Goal: Information Seeking & Learning: Learn about a topic

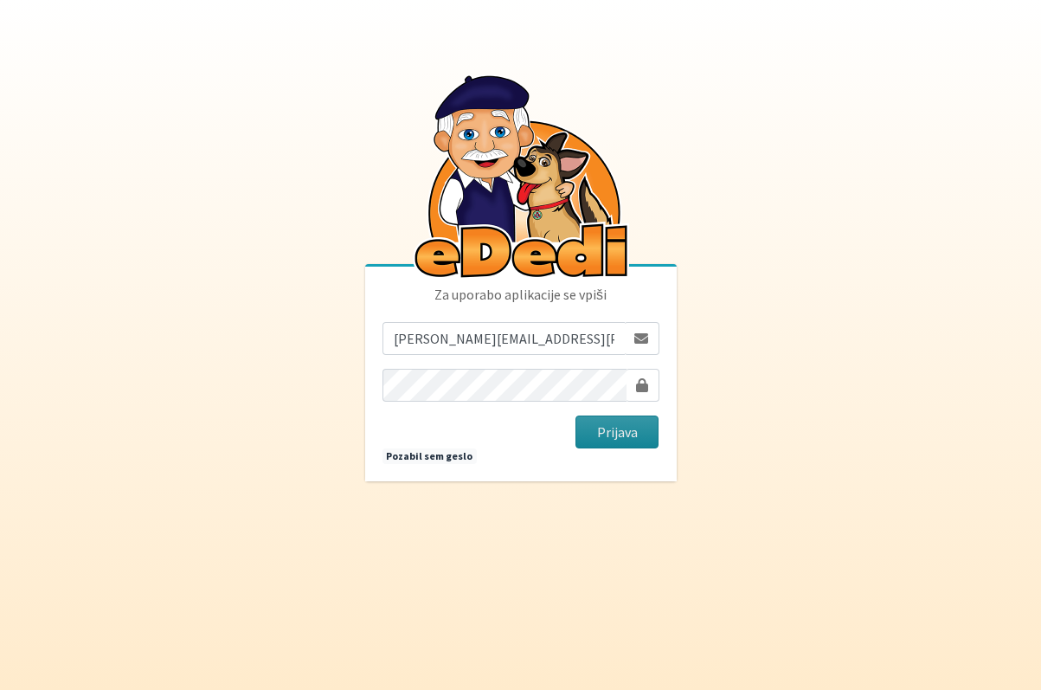
click at [613, 430] on button "Prijava" at bounding box center [617, 431] width 84 height 33
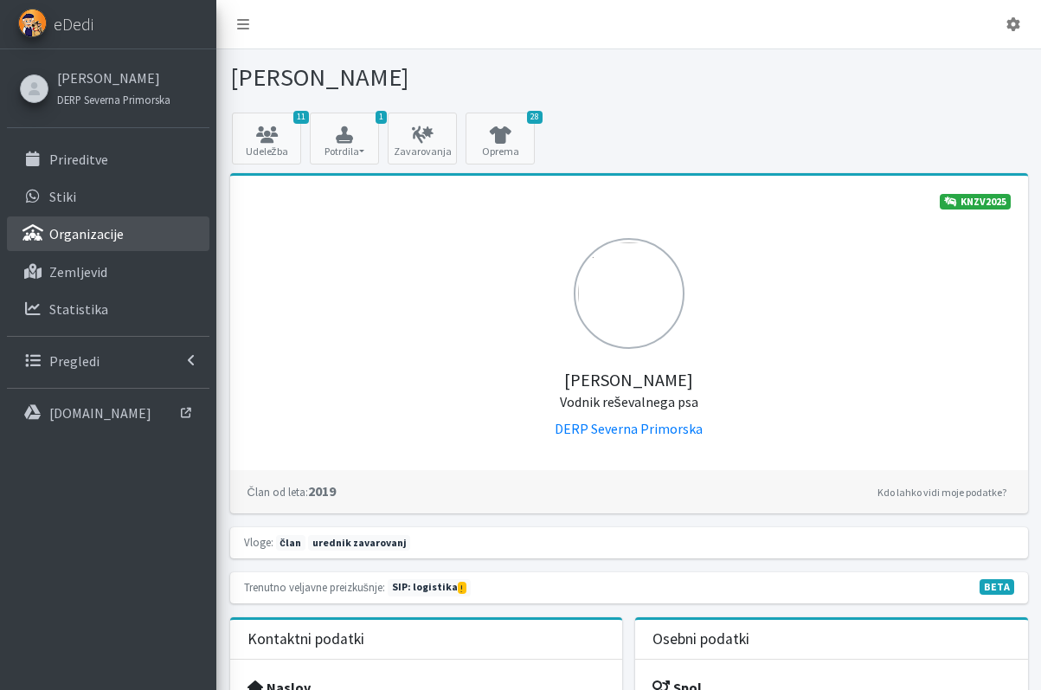
click at [123, 234] on link "Organizacije" at bounding box center [108, 233] width 202 height 35
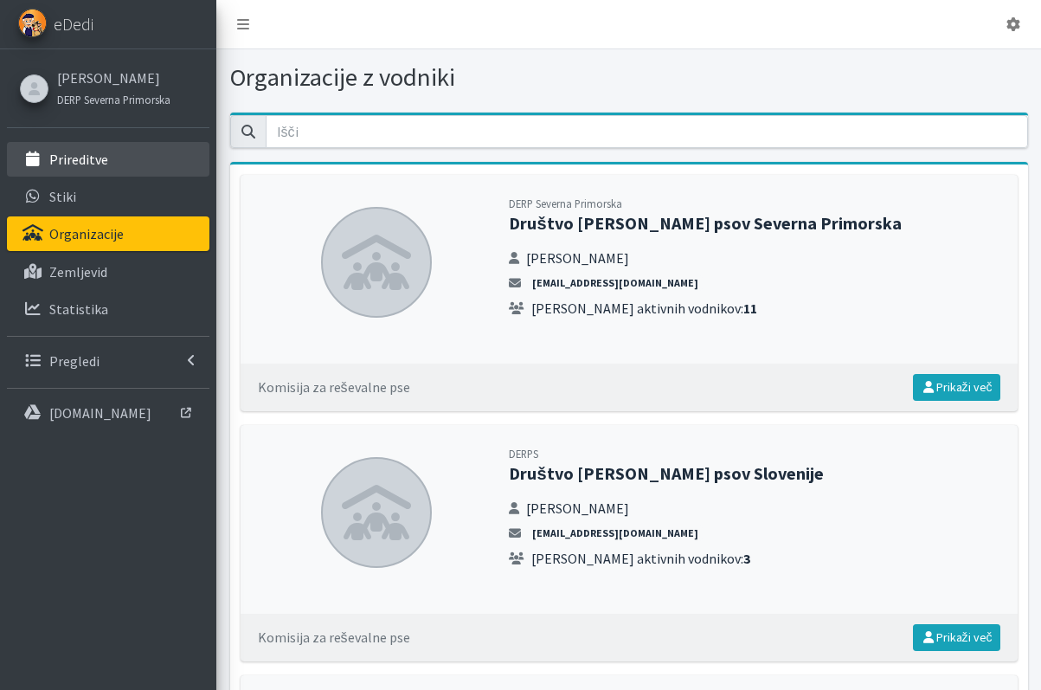
click at [137, 155] on link "Prireditve" at bounding box center [108, 159] width 202 height 35
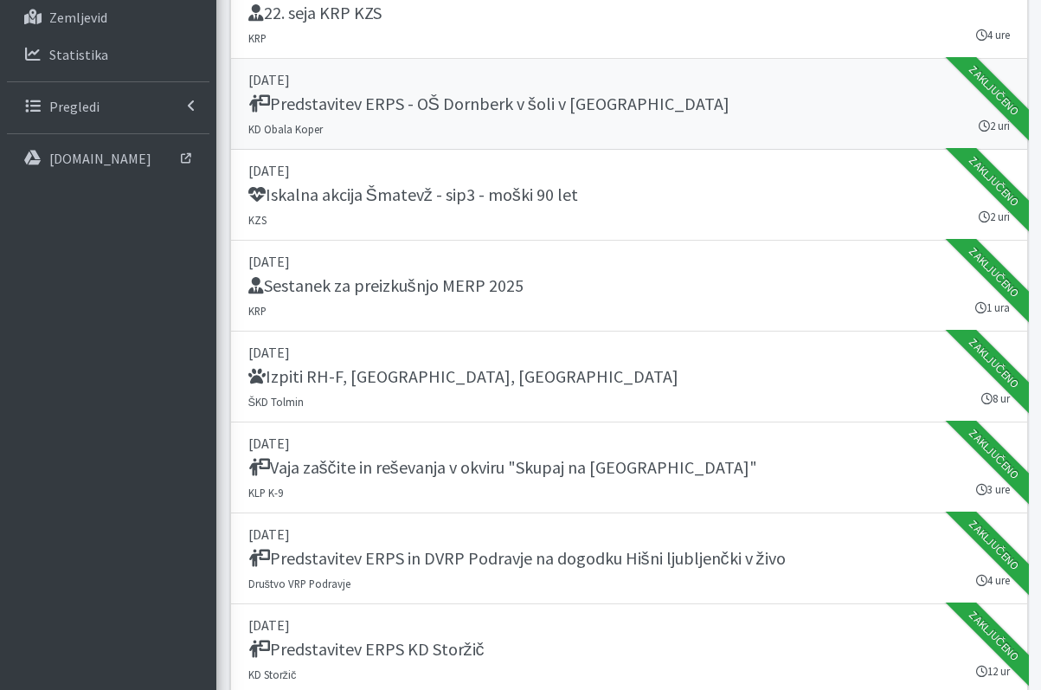
scroll to position [177, 0]
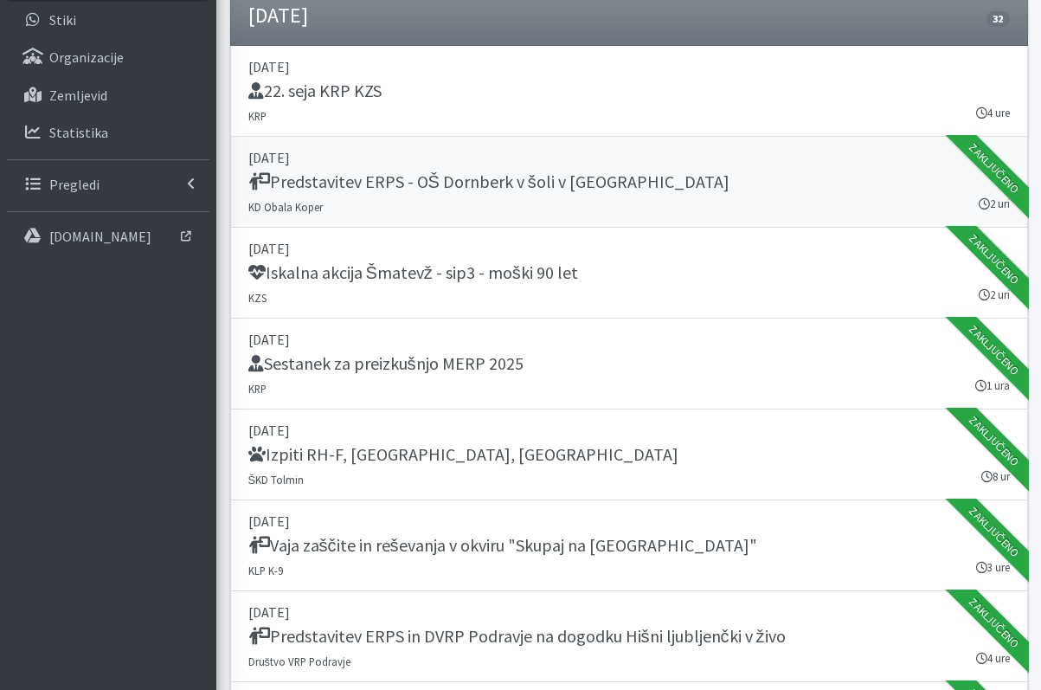
click at [509, 192] on h5 "Predstavitev ERPS - OŠ Dornberk v šoli v naravi" at bounding box center [488, 181] width 481 height 21
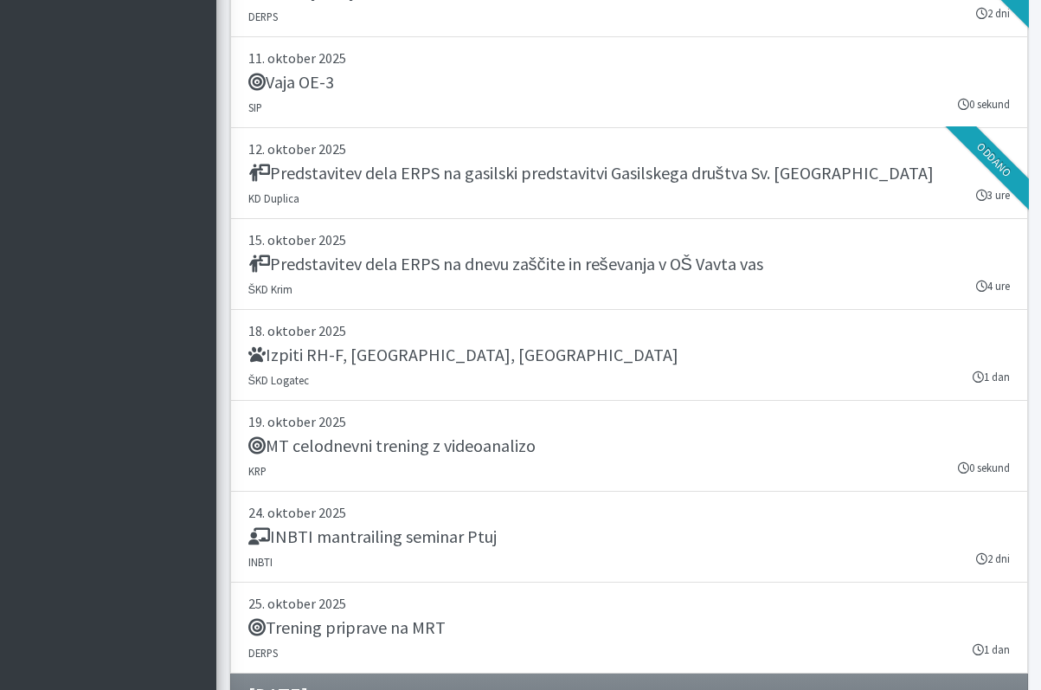
scroll to position [4766, 0]
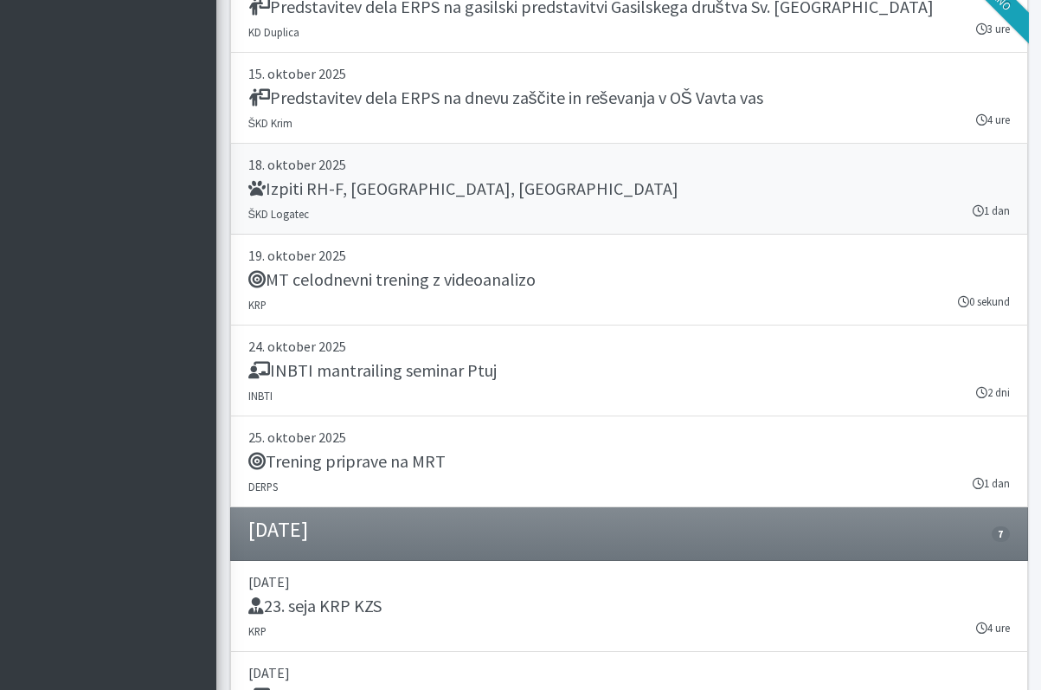
click at [409, 187] on div "Izpiti RH-F, FL, MT" at bounding box center [628, 190] width 761 height 24
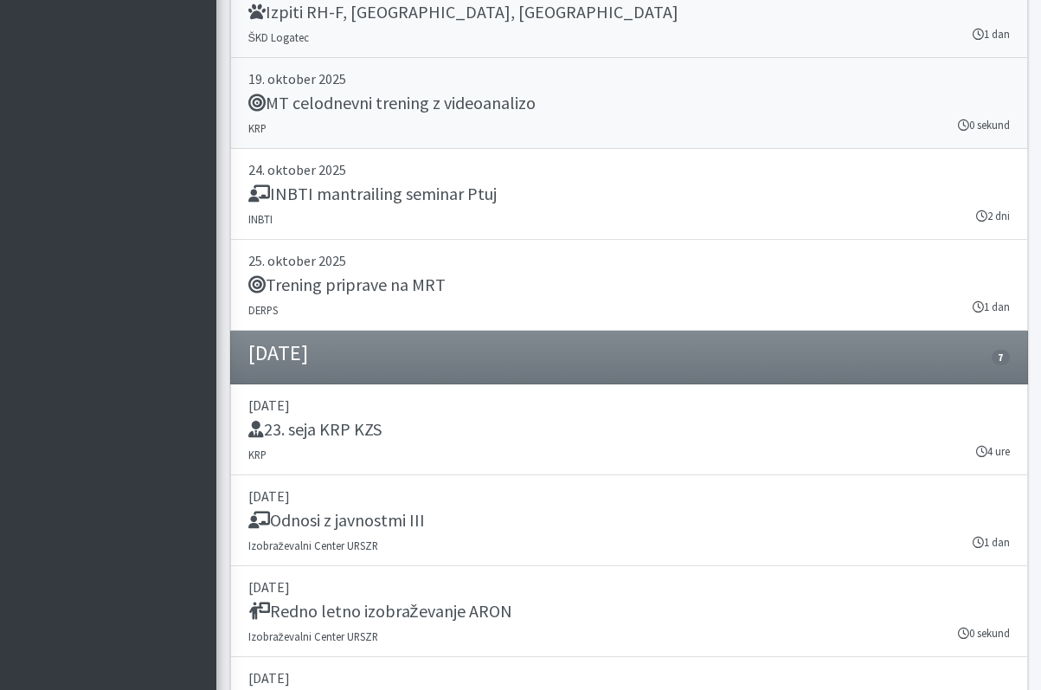
scroll to position [5031, 0]
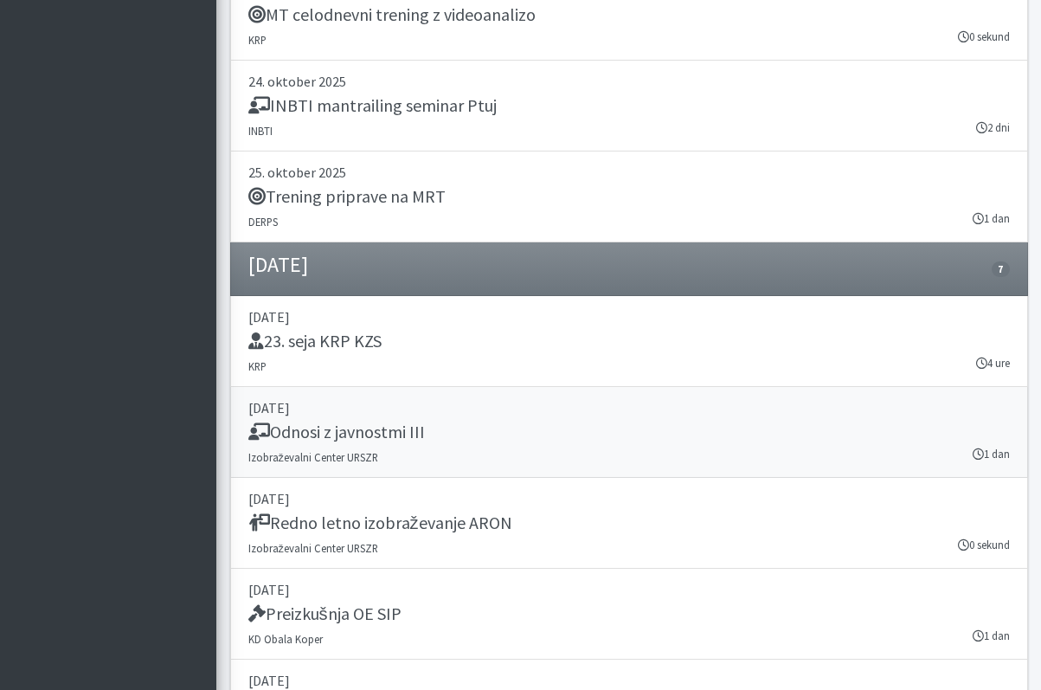
click at [395, 447] on link "06. november 2025 Odnosi z javnostmi III Izobraževalni Center URSZR 1 dan" at bounding box center [629, 432] width 798 height 91
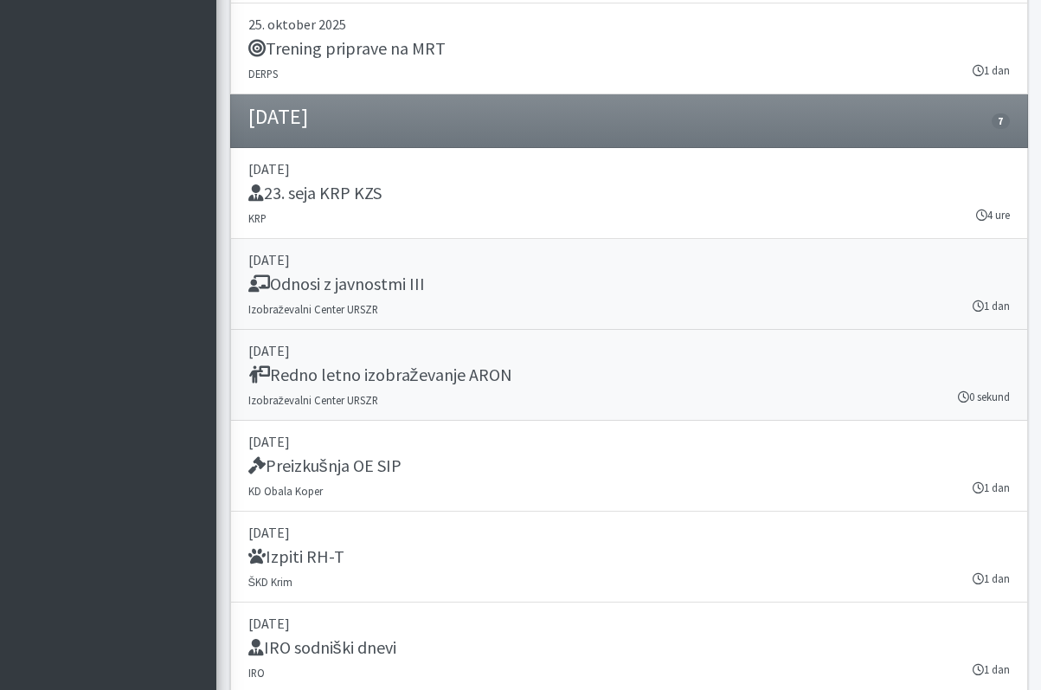
scroll to position [5207, 0]
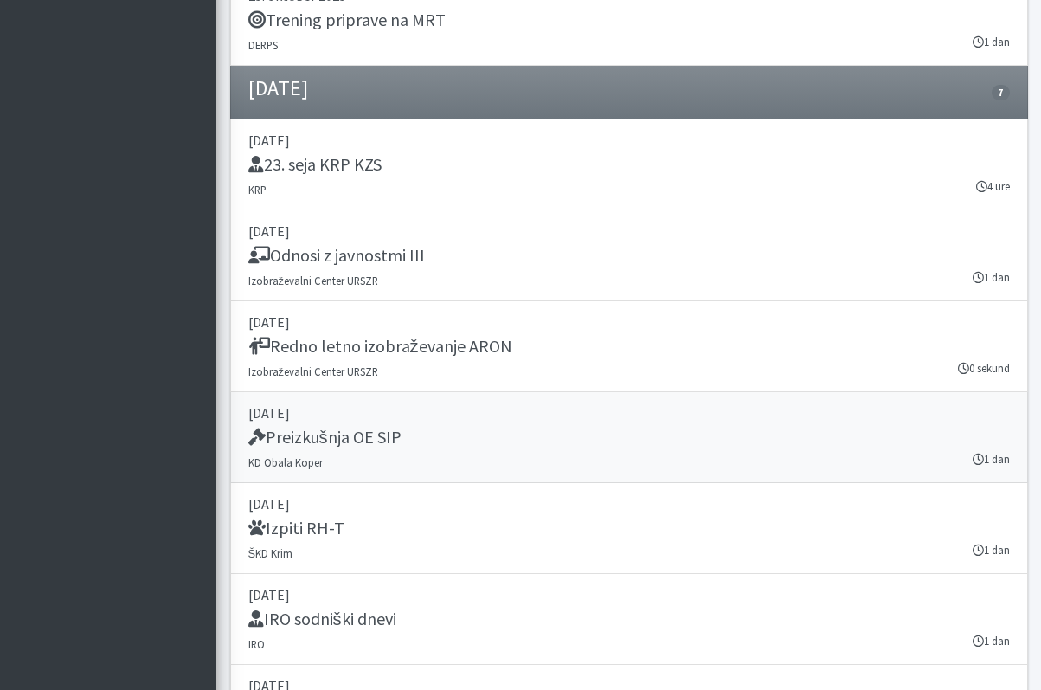
click at [330, 436] on h5 "Preizkušnja OE SIP" at bounding box center [324, 437] width 153 height 21
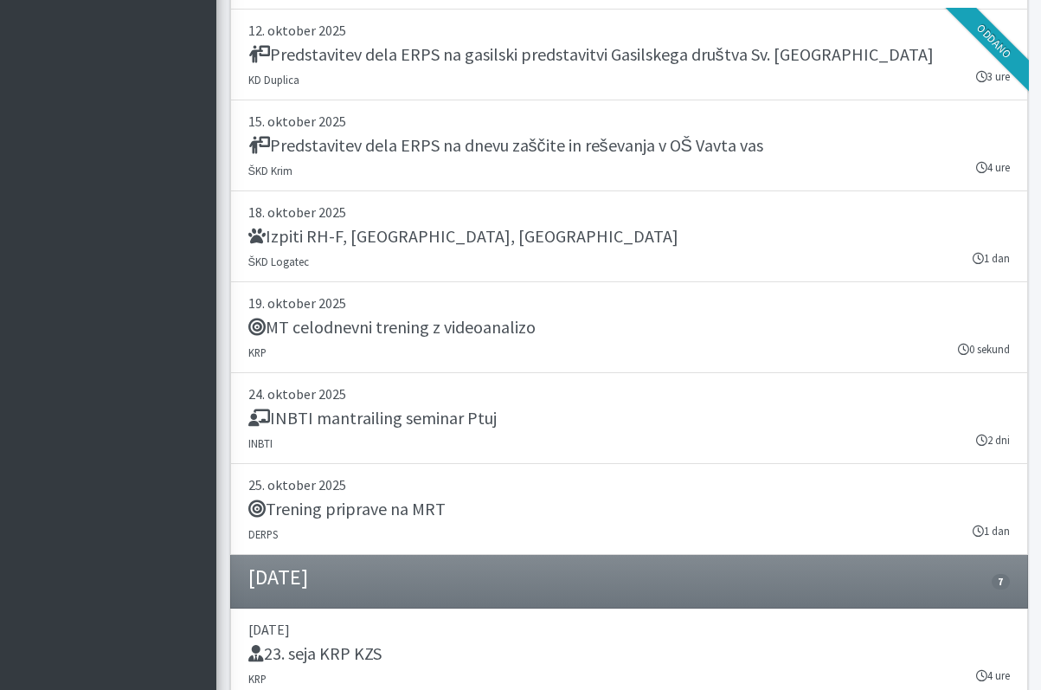
scroll to position [5336, 0]
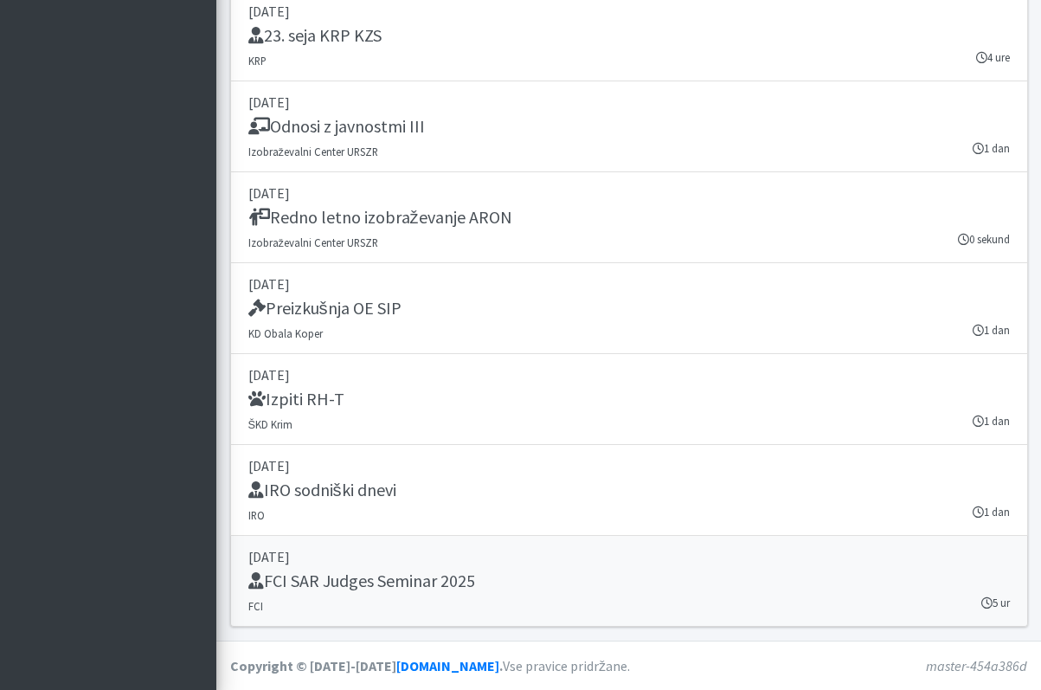
click at [394, 588] on h5 "FCI SAR Judges Seminar 2025" at bounding box center [361, 580] width 227 height 21
click at [553, 222] on div "Redno letno izobraževanje ARON" at bounding box center [628, 219] width 761 height 24
click at [471, 511] on link "29. november 2025 IRO sodniški dnevi IRO 1 dan" at bounding box center [629, 490] width 798 height 91
click at [483, 514] on link "29. november 2025 IRO sodniški dnevi IRO 1 dan" at bounding box center [629, 490] width 798 height 91
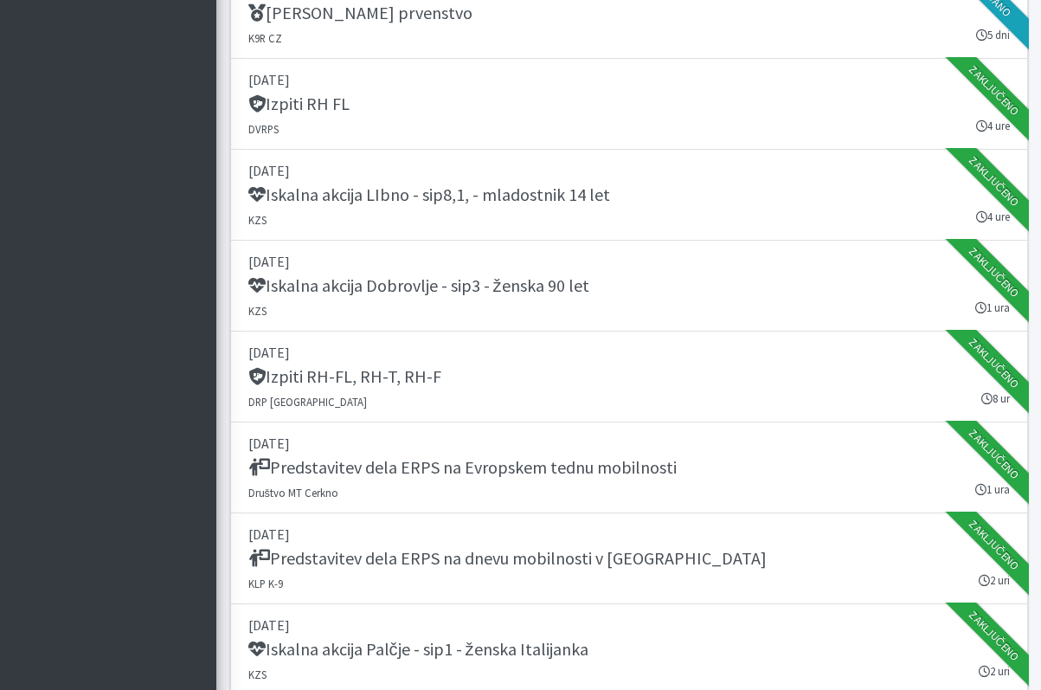
scroll to position [1629, 0]
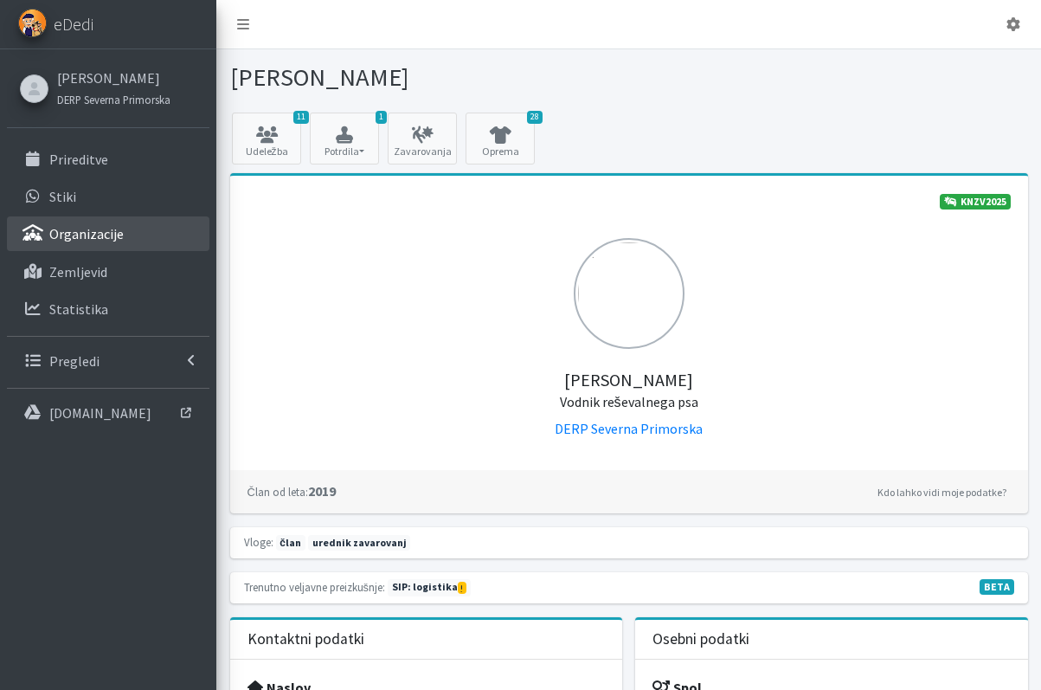
click at [135, 232] on link "Organizacije" at bounding box center [108, 233] width 202 height 35
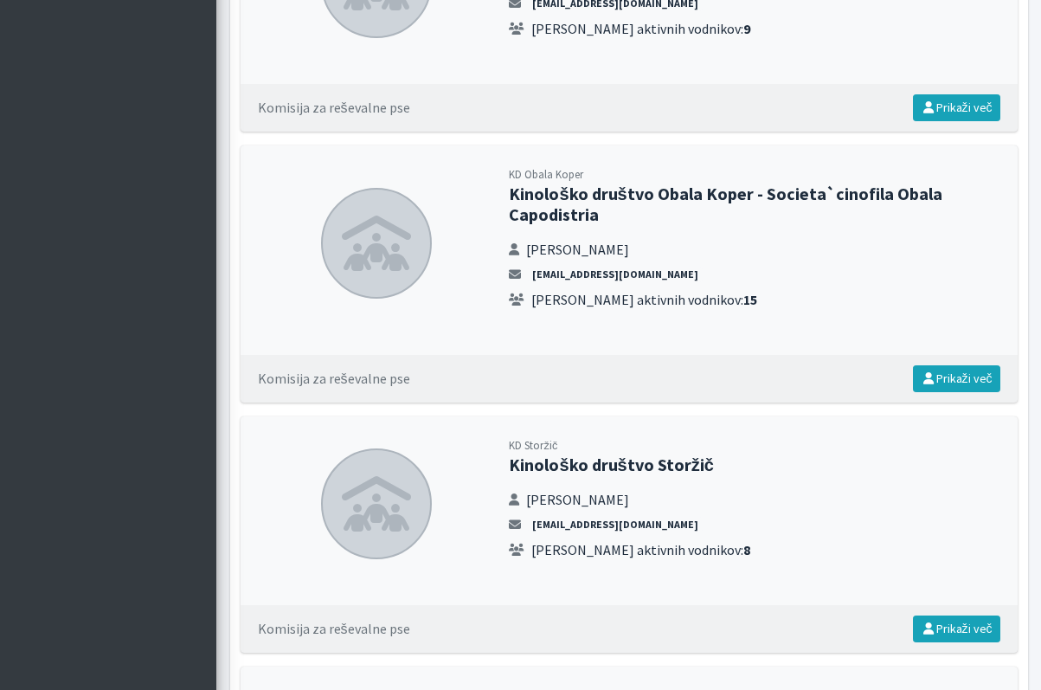
scroll to position [2943, 0]
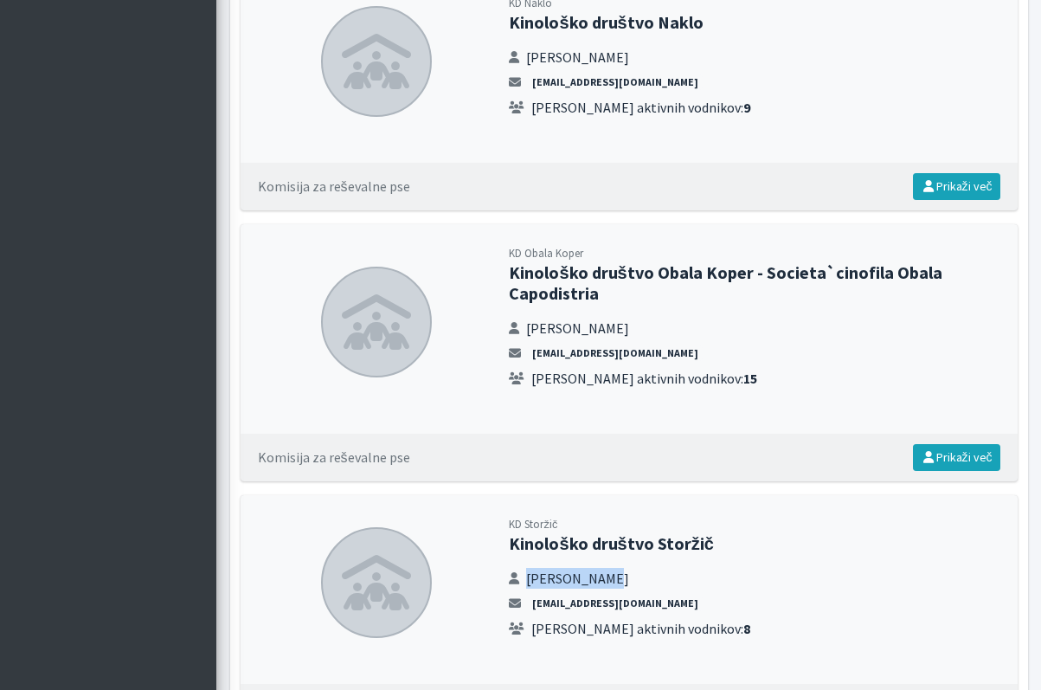
drag, startPoint x: 610, startPoint y: 580, endPoint x: 525, endPoint y: 588, distance: 85.2
click at [525, 588] on ul "[PERSON_NAME] [EMAIL_ADDRESS][DOMAIN_NAME] Število aktivnih vodnikov: 8" at bounding box center [754, 603] width 491 height 71
copy span "[PERSON_NAME]"
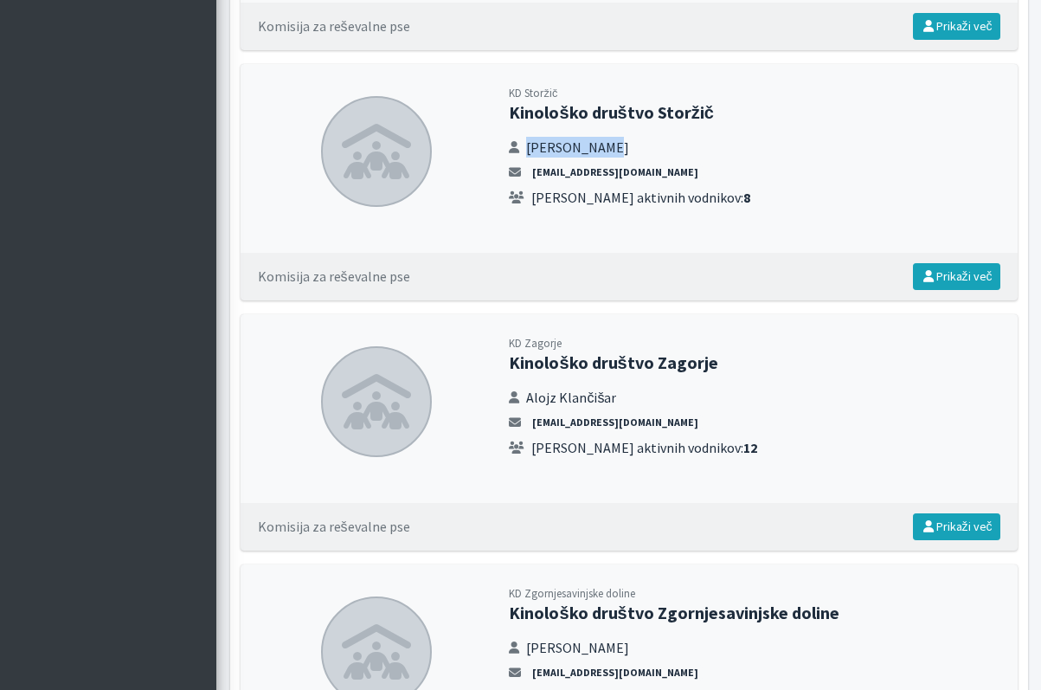
scroll to position [3384, 0]
